Goal: Task Accomplishment & Management: Complete application form

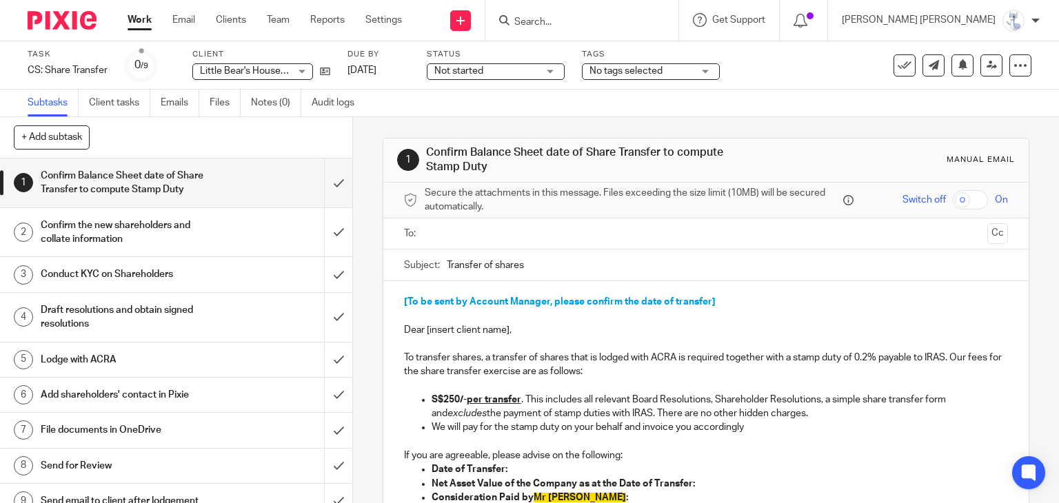
scroll to position [203, 0]
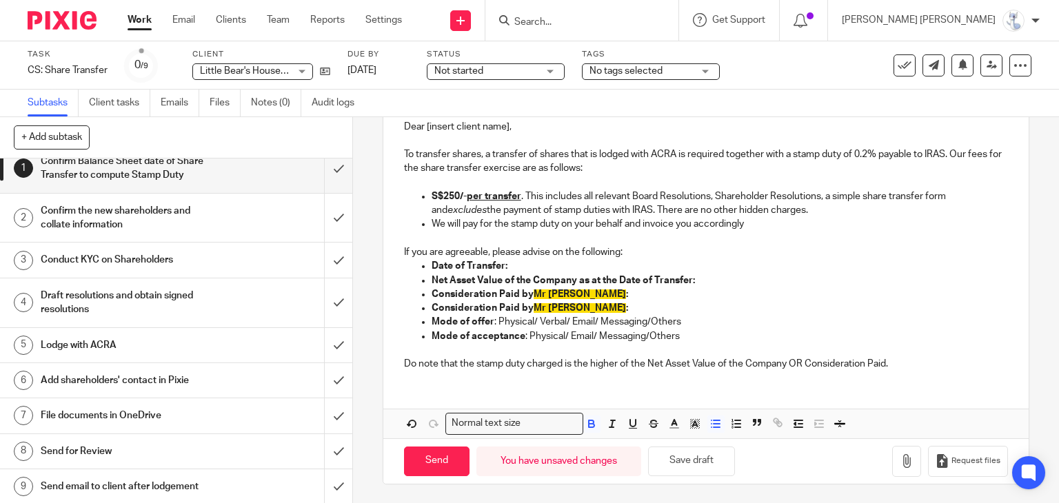
click at [131, 418] on h1 "File documents in OneDrive" at bounding box center [131, 415] width 180 height 21
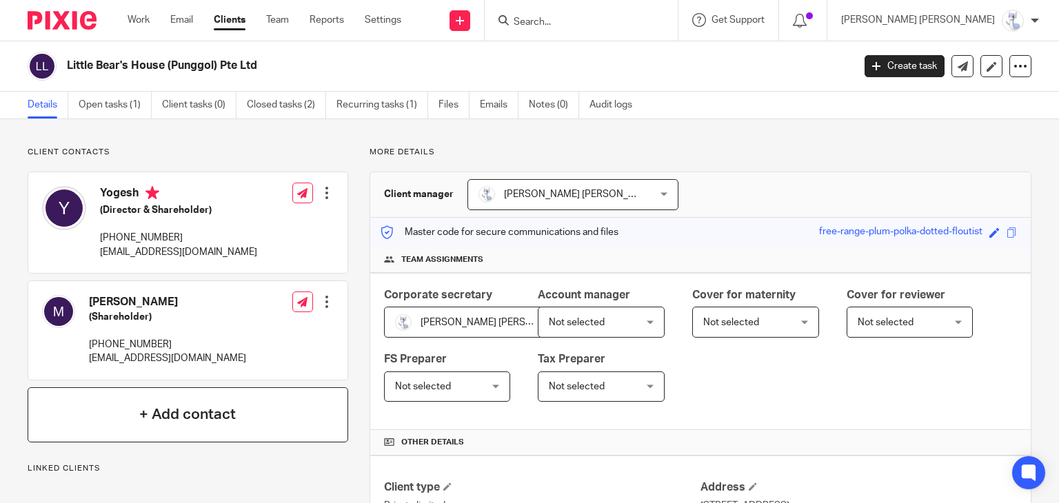
click at [258, 423] on div "+ Add contact" at bounding box center [188, 414] width 321 height 55
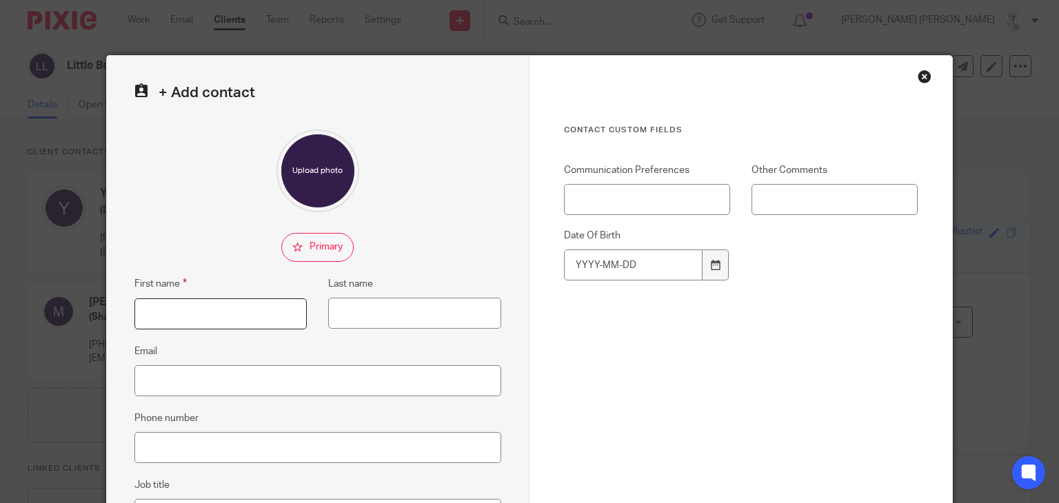
click at [251, 326] on input "First name" at bounding box center [220, 313] width 173 height 31
type input "Jonathan"
click at [221, 376] on input "Email" at bounding box center [317, 380] width 367 height 31
click at [241, 381] on input "Email" at bounding box center [317, 380] width 367 height 31
paste input "JM@KILLERTECH.IO"
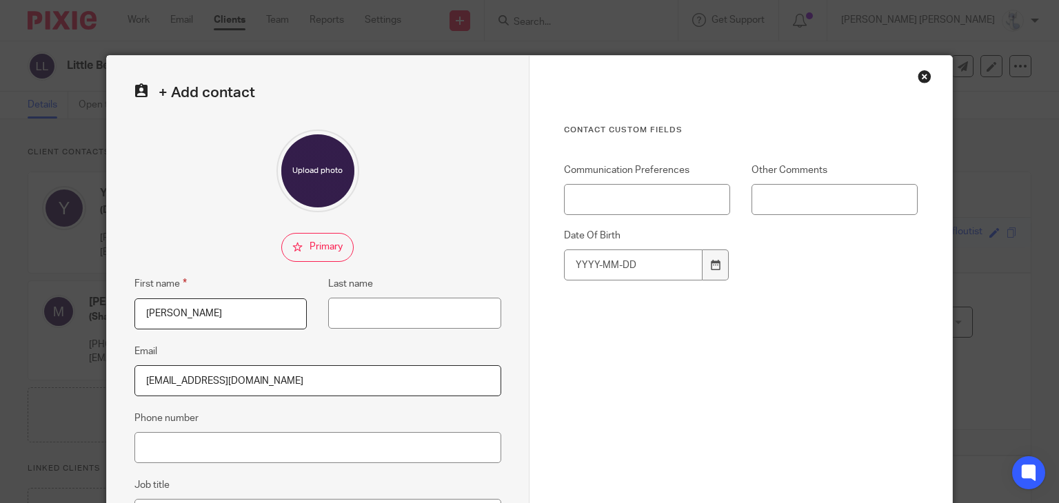
type input "JM@KILLERTECH.IO"
click at [262, 438] on input "Phone number" at bounding box center [317, 447] width 367 height 31
paste input "[PHONE_NUMBER]"
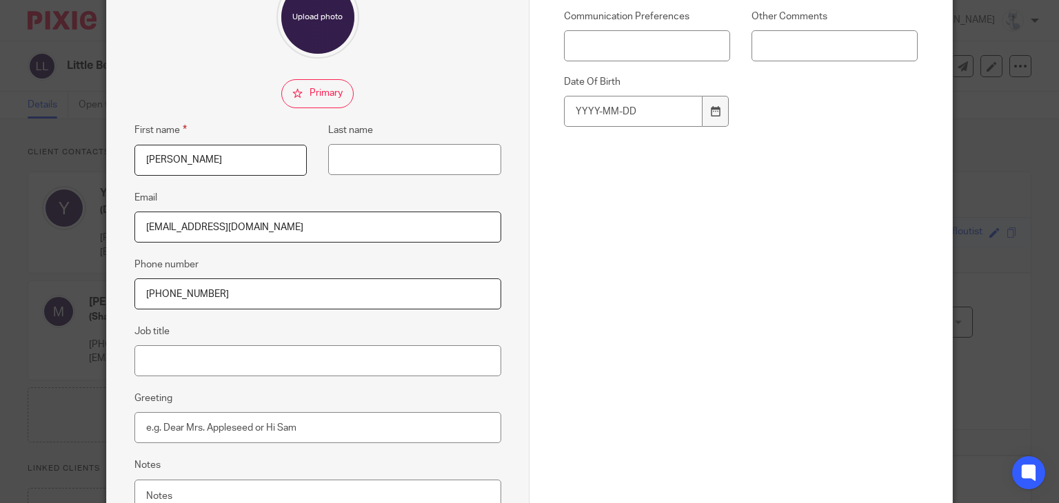
scroll to position [207, 0]
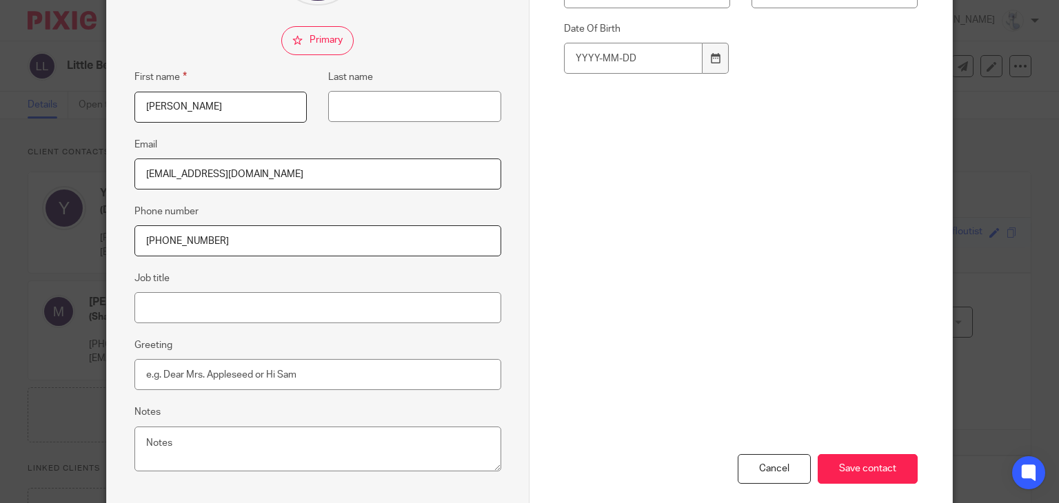
type input "[PHONE_NUMBER]"
click at [248, 287] on fieldset "Job title" at bounding box center [317, 296] width 367 height 53
click at [237, 300] on input "Job title" at bounding box center [317, 307] width 367 height 31
type input "Shareholder"
click at [844, 460] on input "Save contact" at bounding box center [868, 469] width 100 height 30
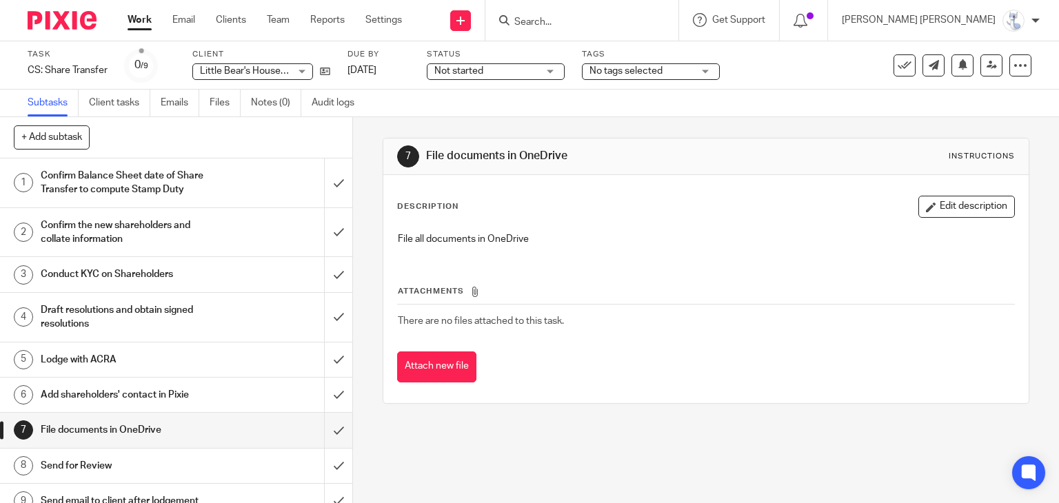
click at [141, 238] on h1 "Confirm the new shareholders and collate information" at bounding box center [131, 232] width 180 height 35
